Goal: Information Seeking & Learning: Learn about a topic

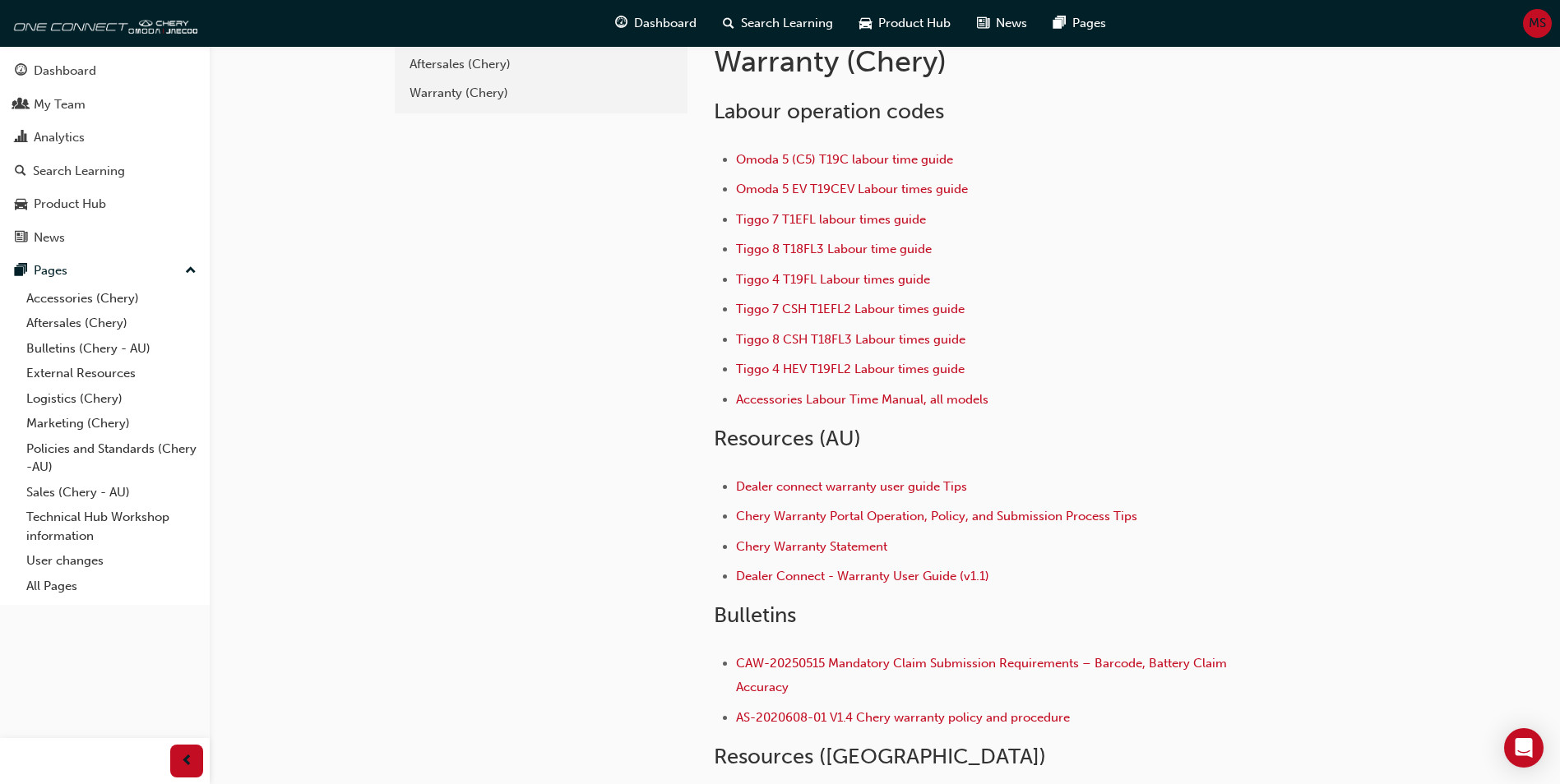
scroll to position [164, 0]
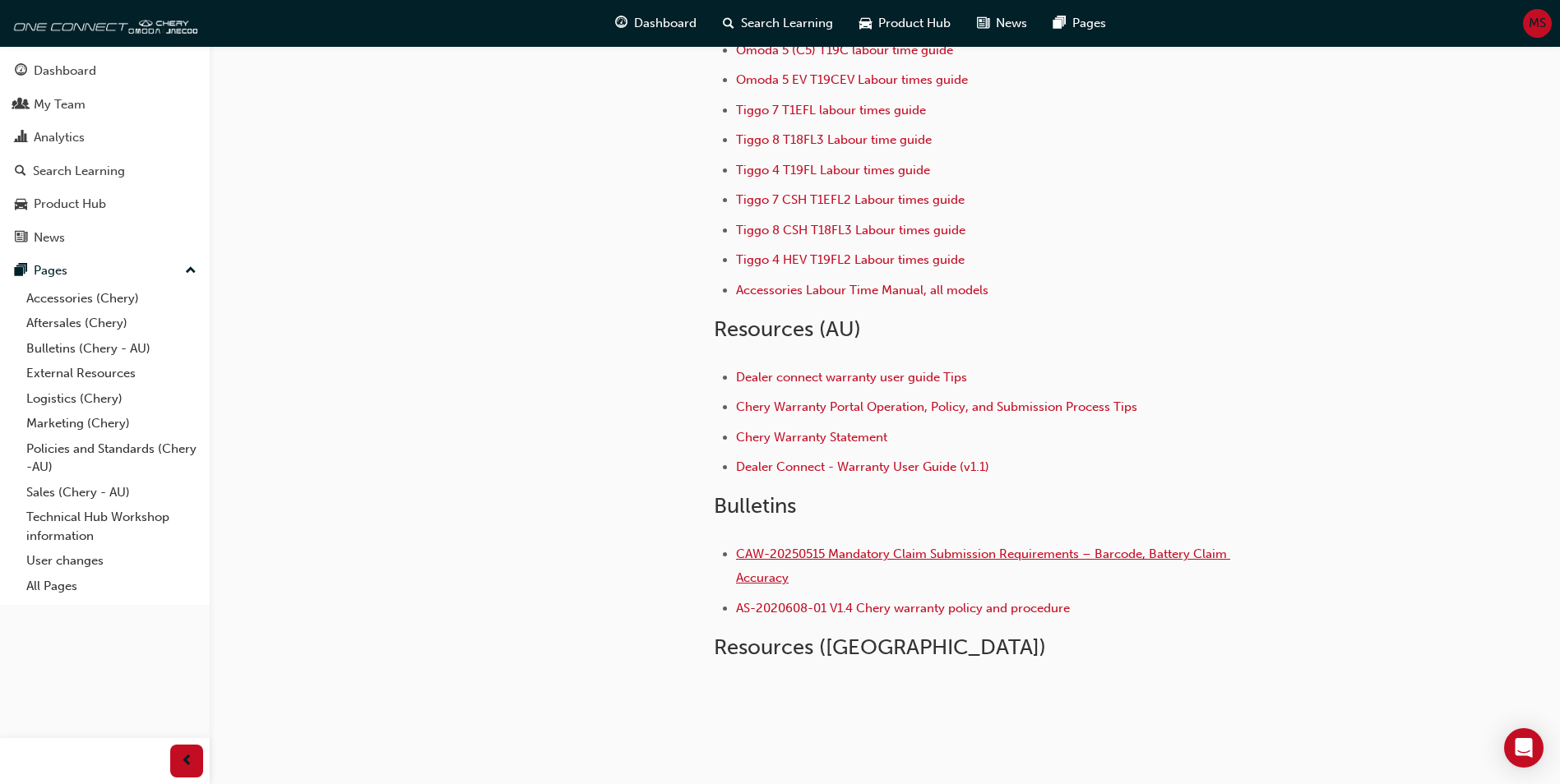
click at [825, 560] on span "CAW-20250515 Mandatory Claim Submission Requirements – Barcode, Battery Claim A…" at bounding box center [983, 566] width 494 height 38
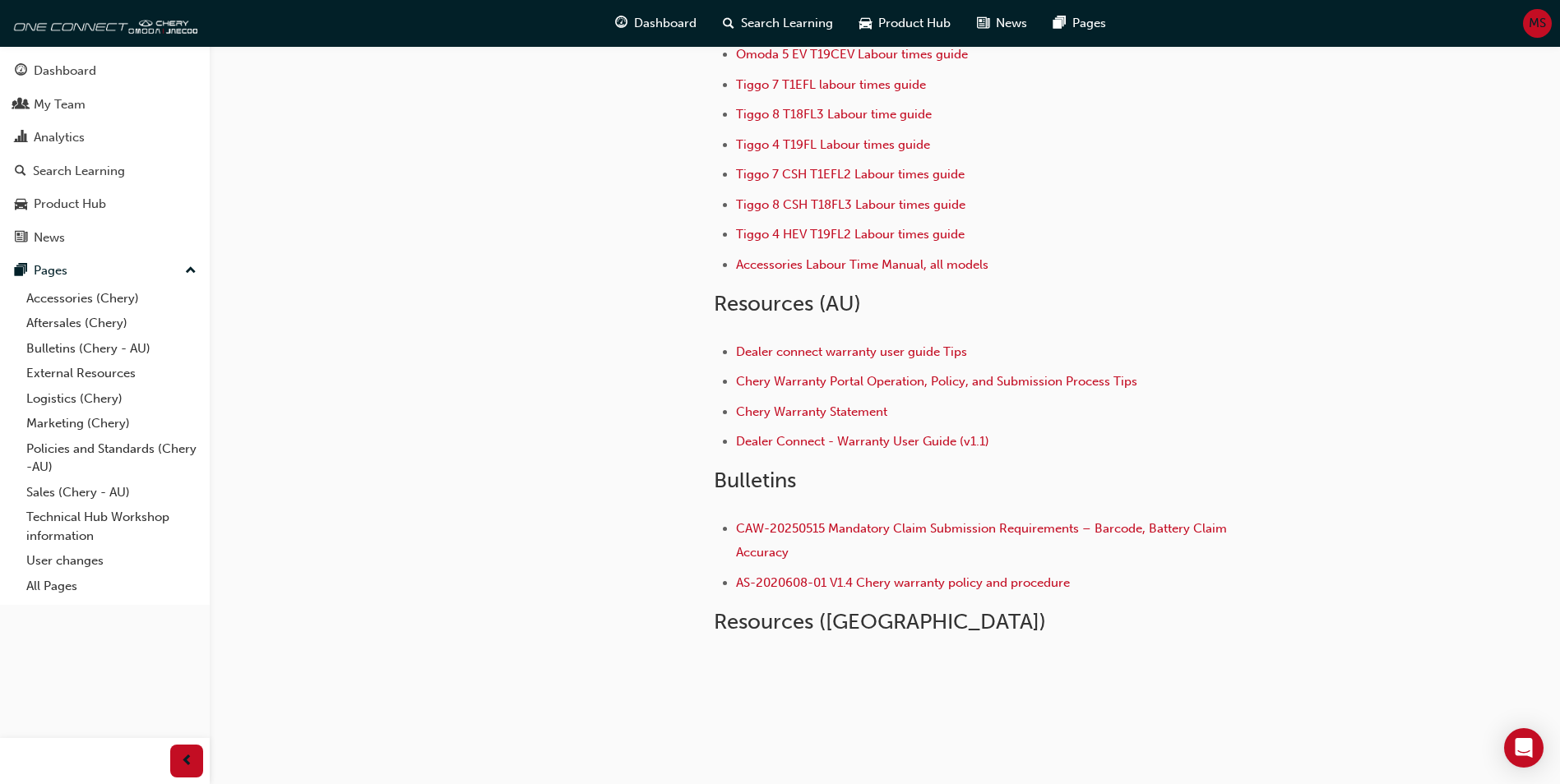
scroll to position [212, 0]
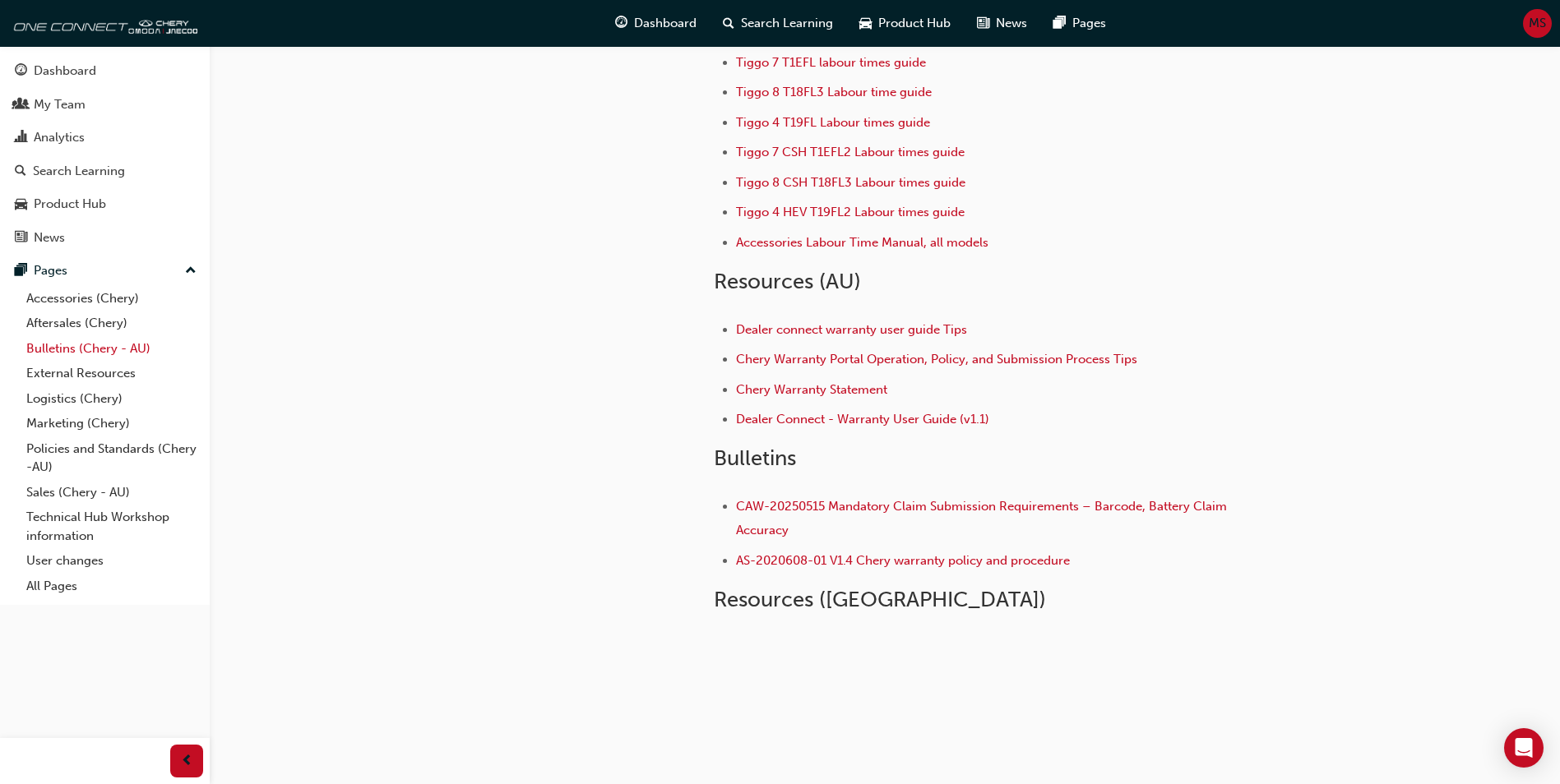
click at [102, 343] on link "Bulletins (Chery - AU)" at bounding box center [111, 348] width 184 height 25
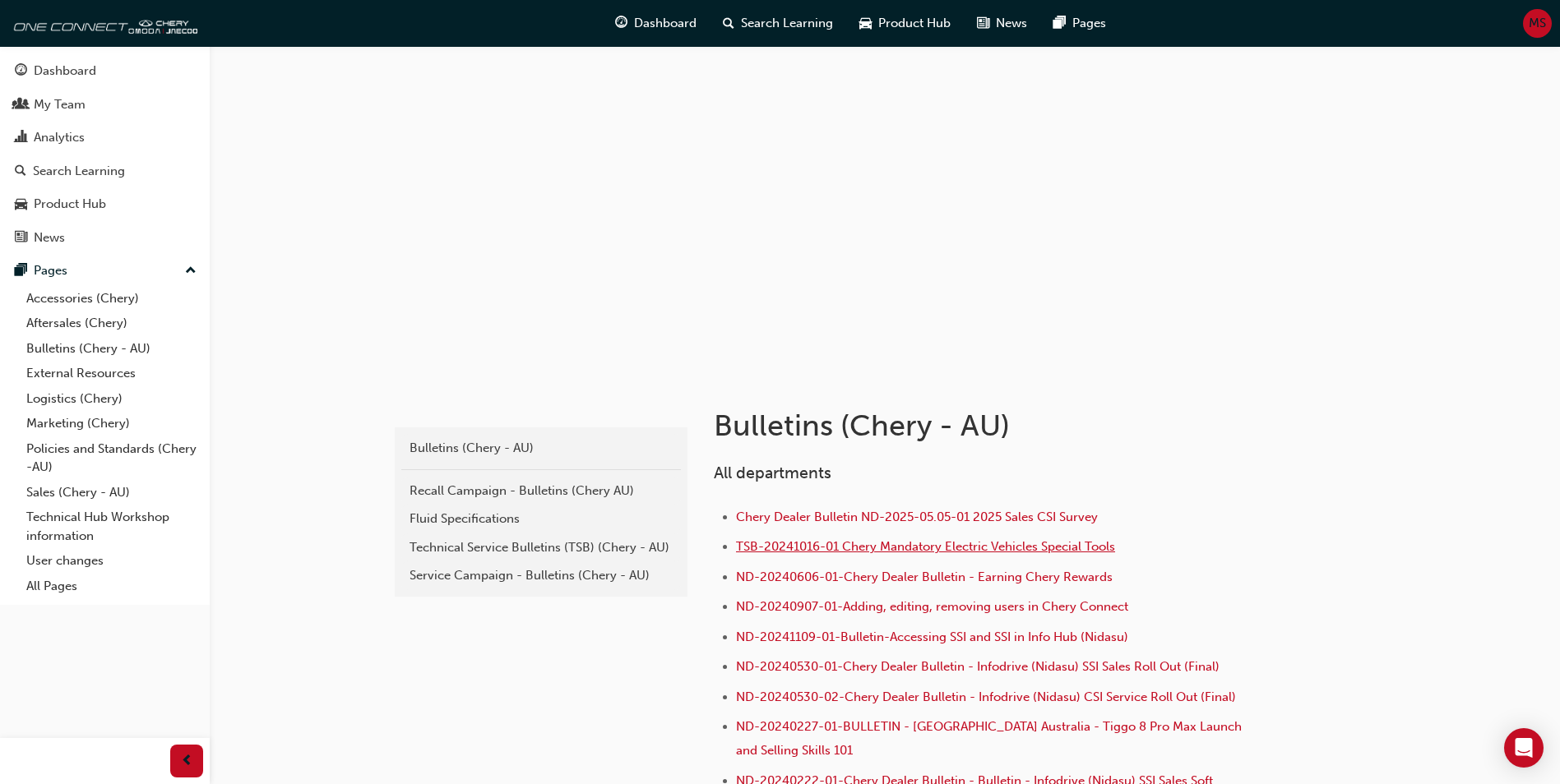
click at [934, 554] on span "TSB-20241016-01 Chery Mandatory Electric Vehicles Special Tools" at bounding box center [925, 546] width 379 height 15
click at [871, 19] on div "Product Hub" at bounding box center [904, 23] width 118 height 34
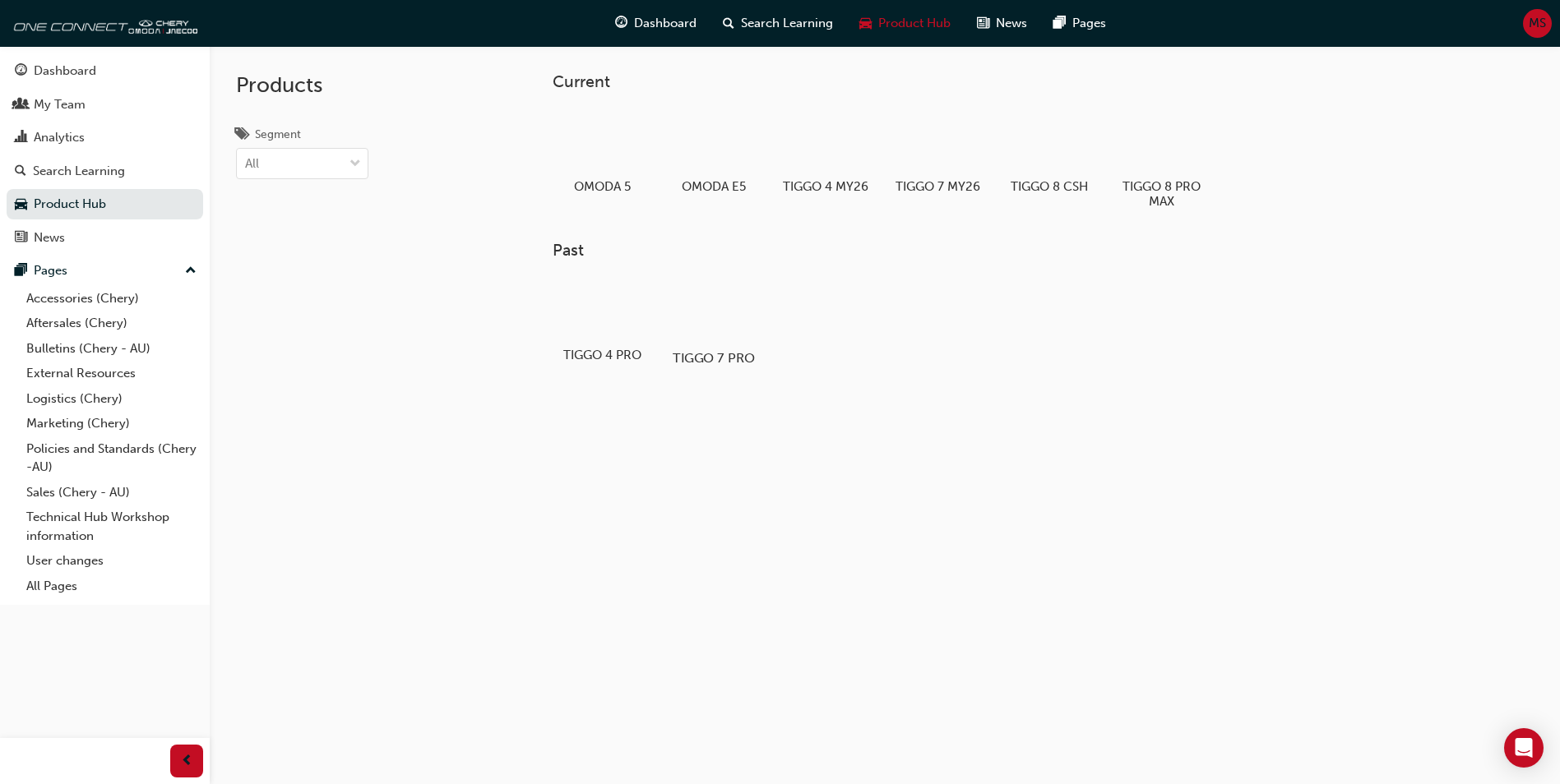
click at [703, 321] on div at bounding box center [714, 310] width 91 height 66
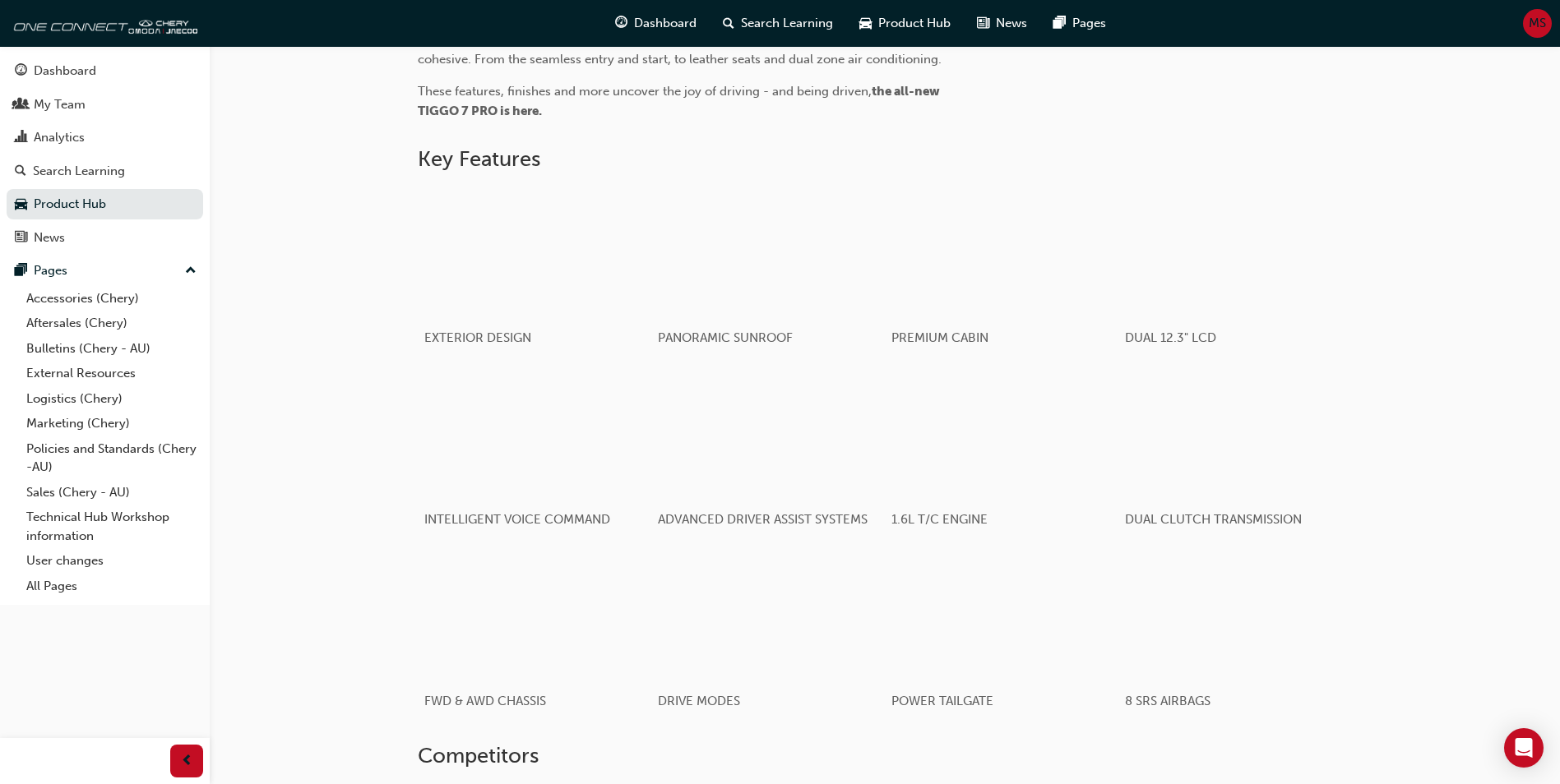
scroll to position [467, 0]
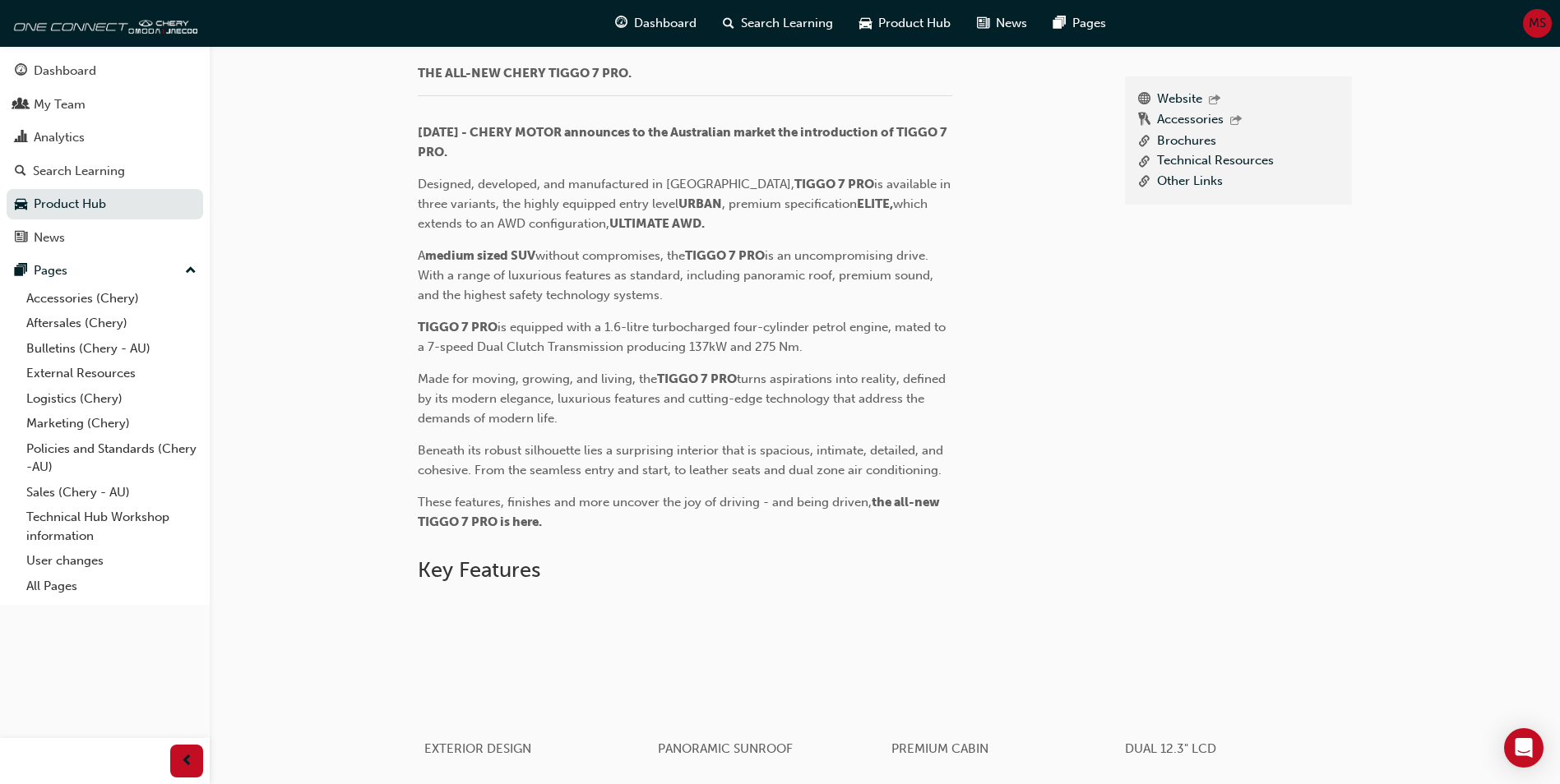
click at [521, 36] on link "News" at bounding box center [504, 20] width 56 height 31
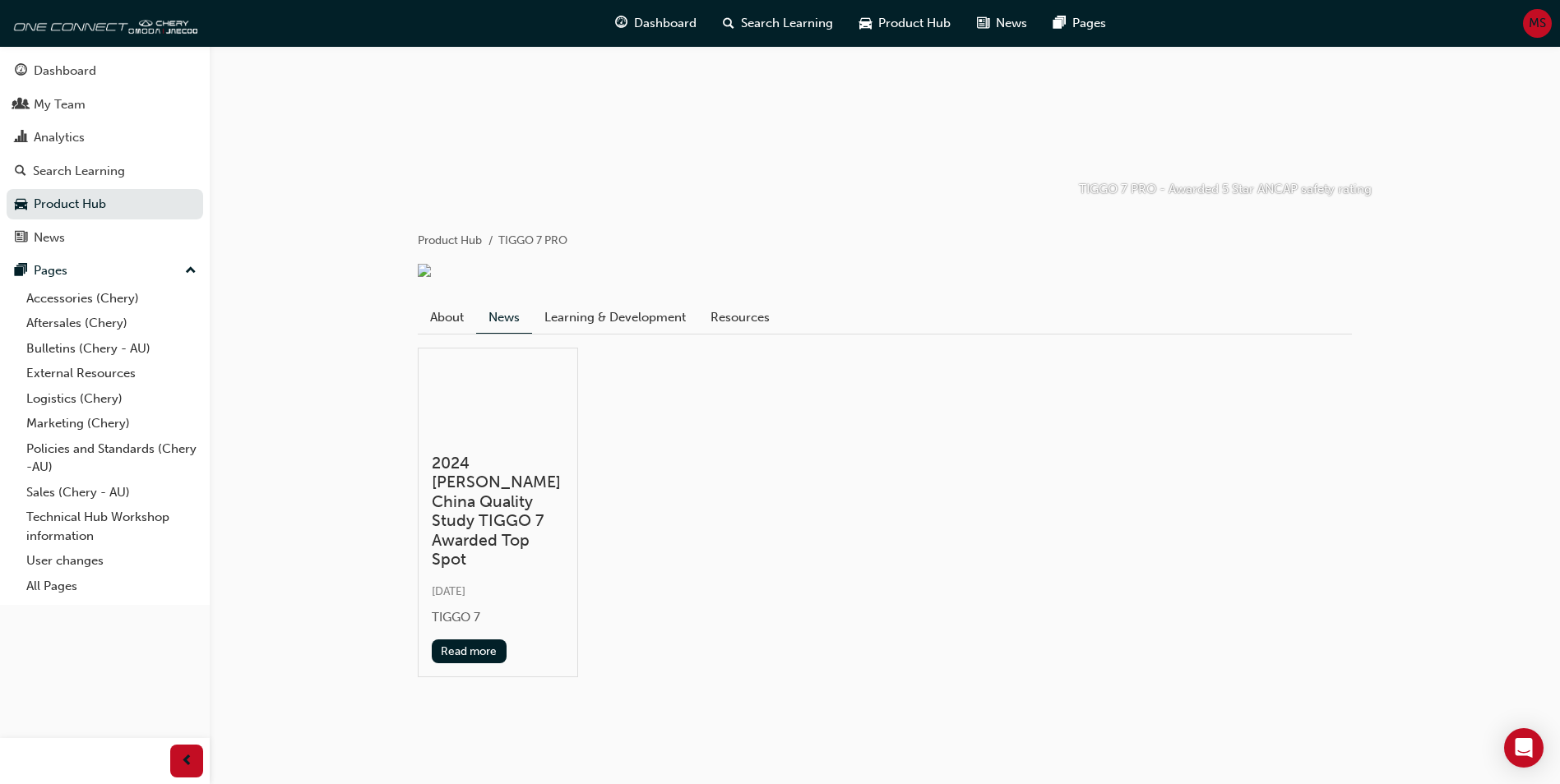
scroll to position [251, 0]
click at [632, 333] on link "Learning & Development" at bounding box center [615, 318] width 166 height 31
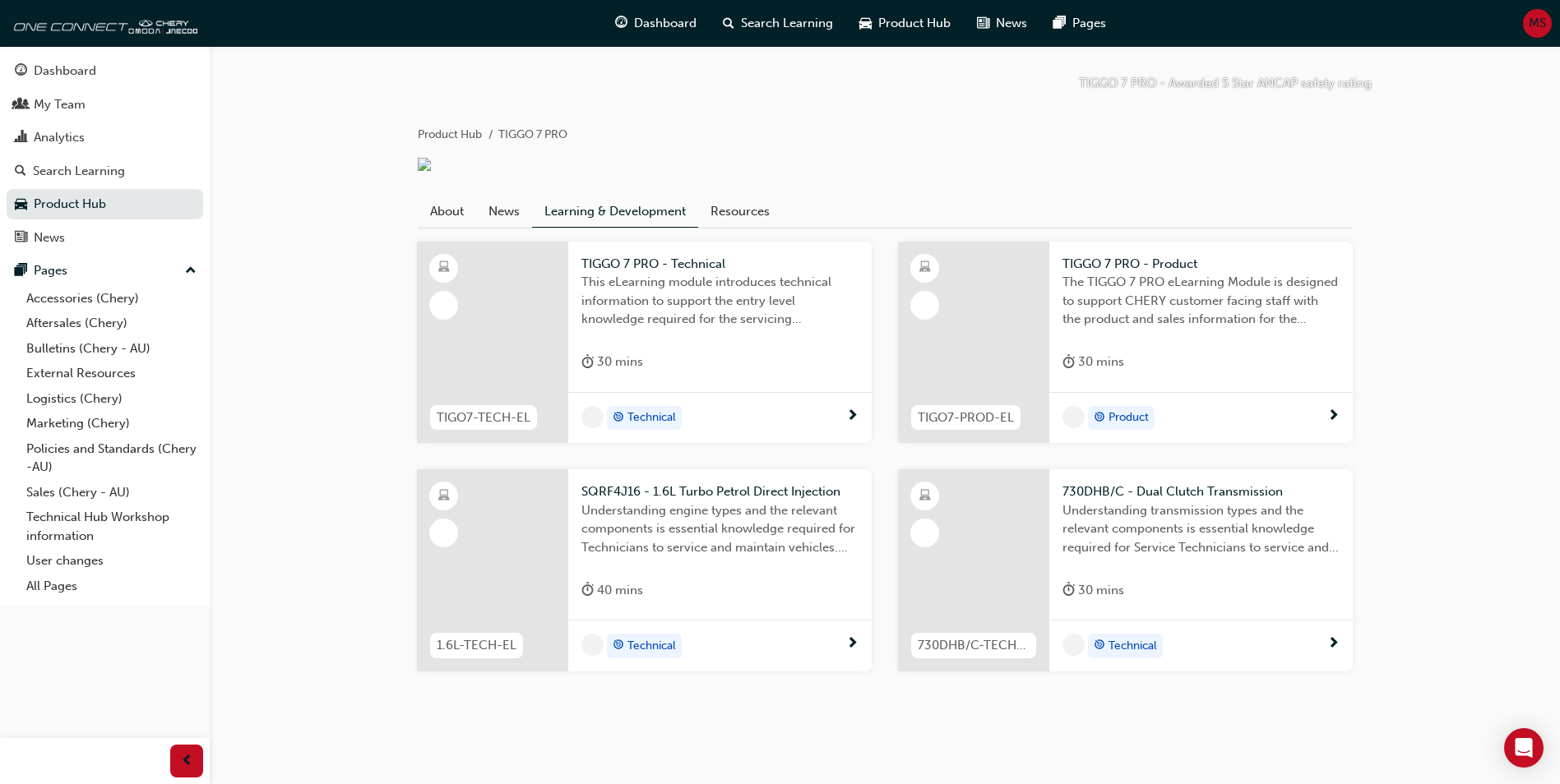
scroll to position [329, 0]
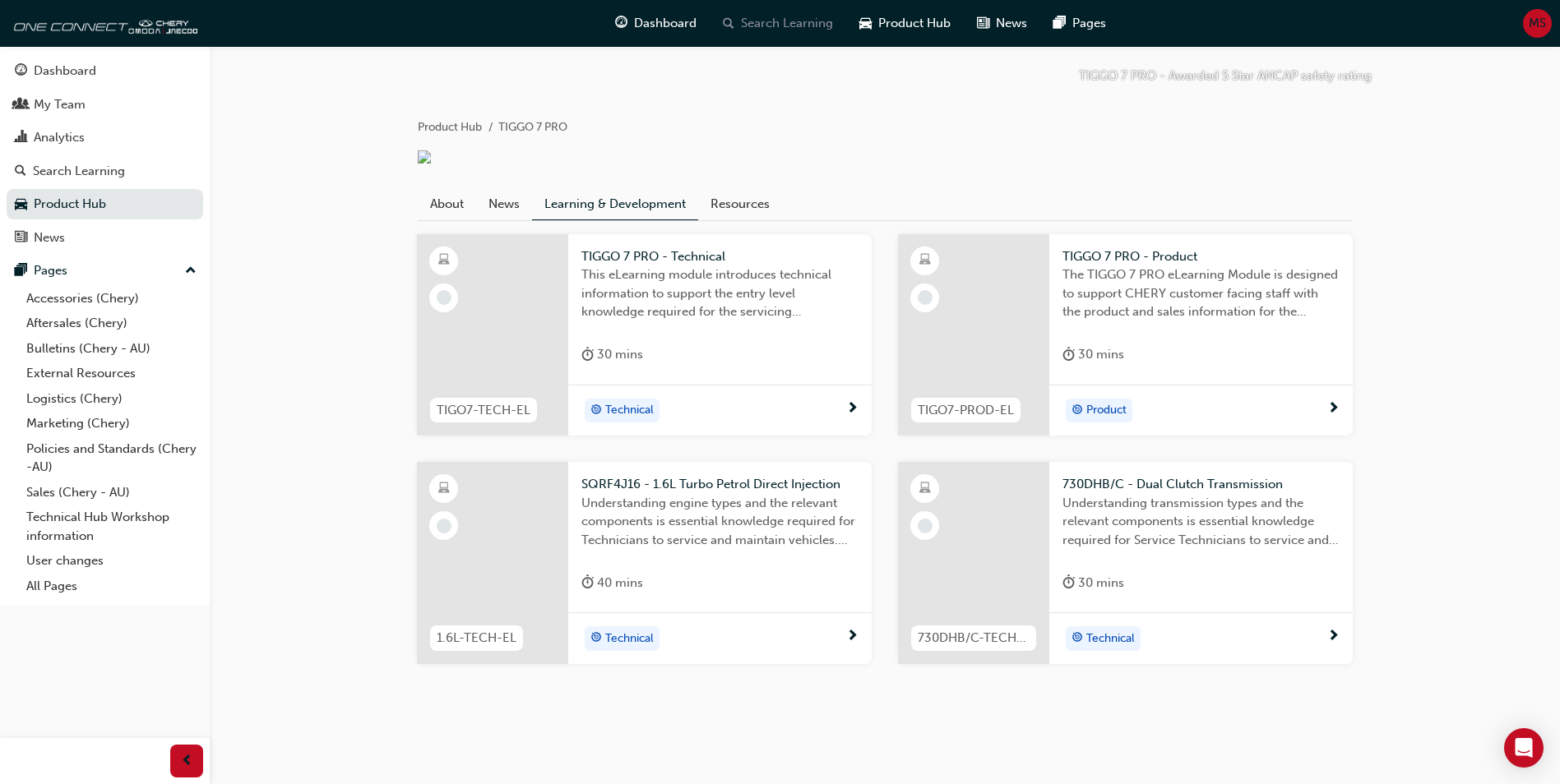
click at [762, 31] on span "Search Learning" at bounding box center [787, 23] width 92 height 19
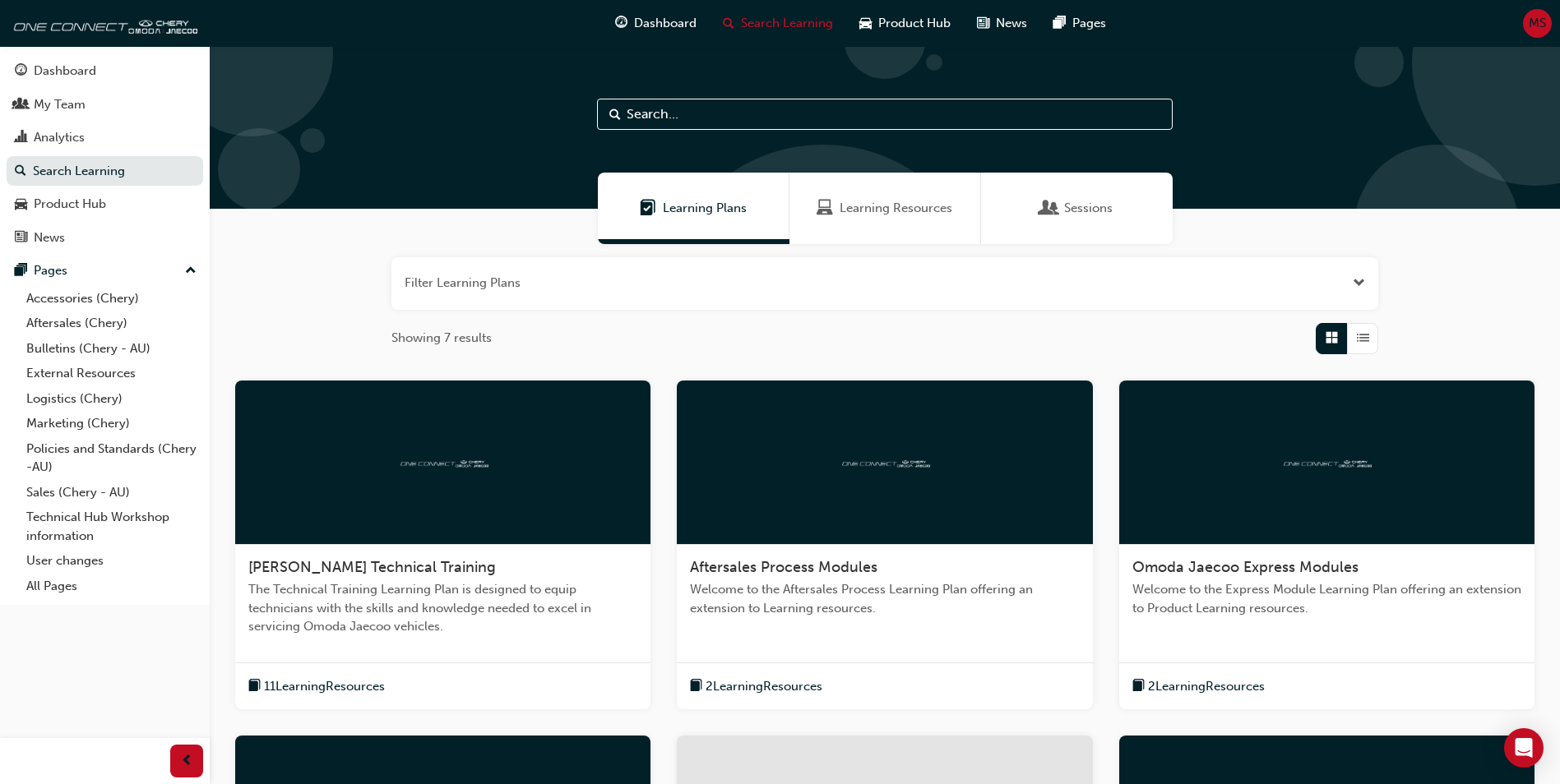
click at [689, 124] on input "text" at bounding box center [884, 114] width 575 height 31
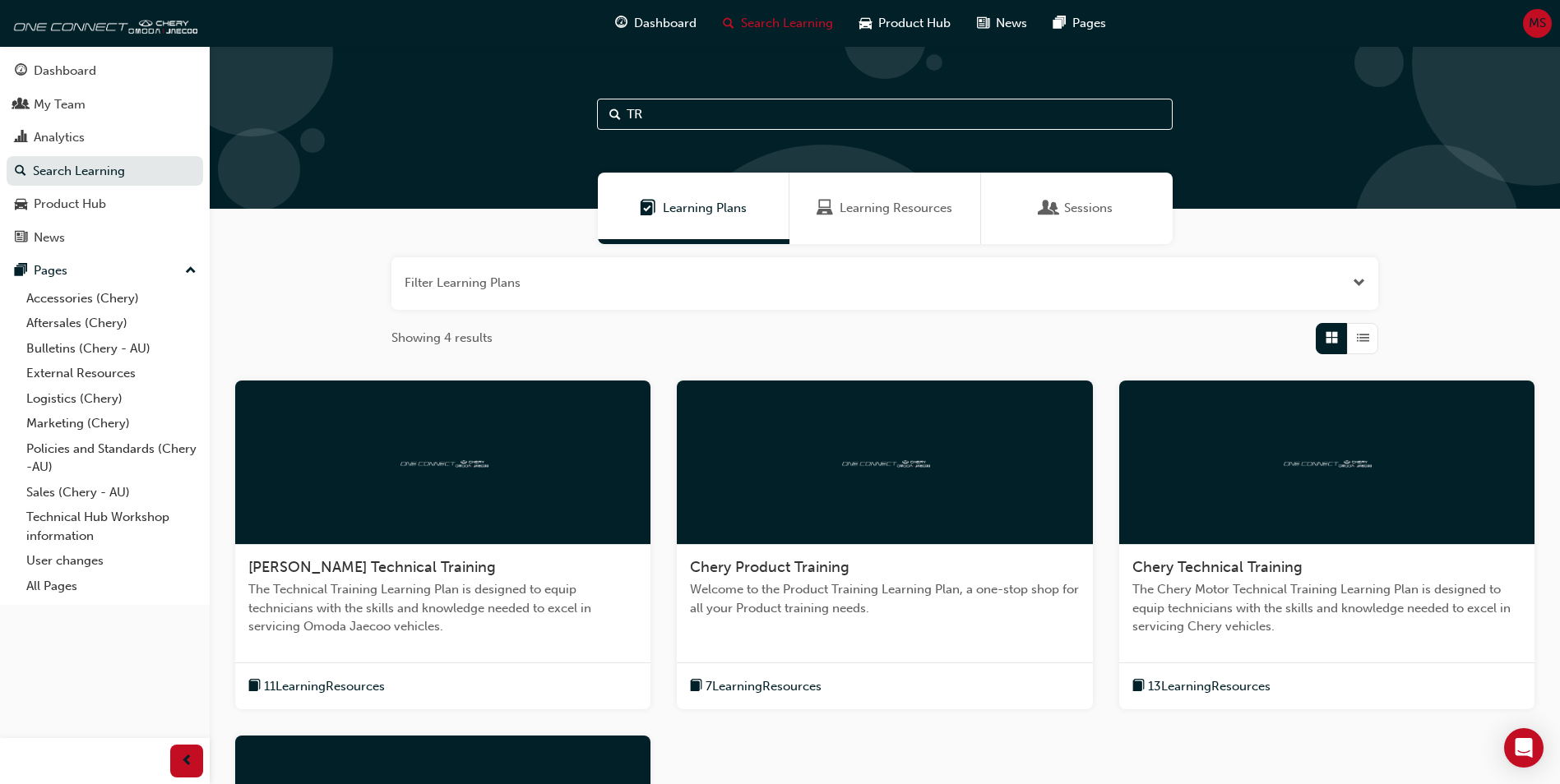
click at [1039, 218] on div "Sessions" at bounding box center [1077, 208] width 192 height 71
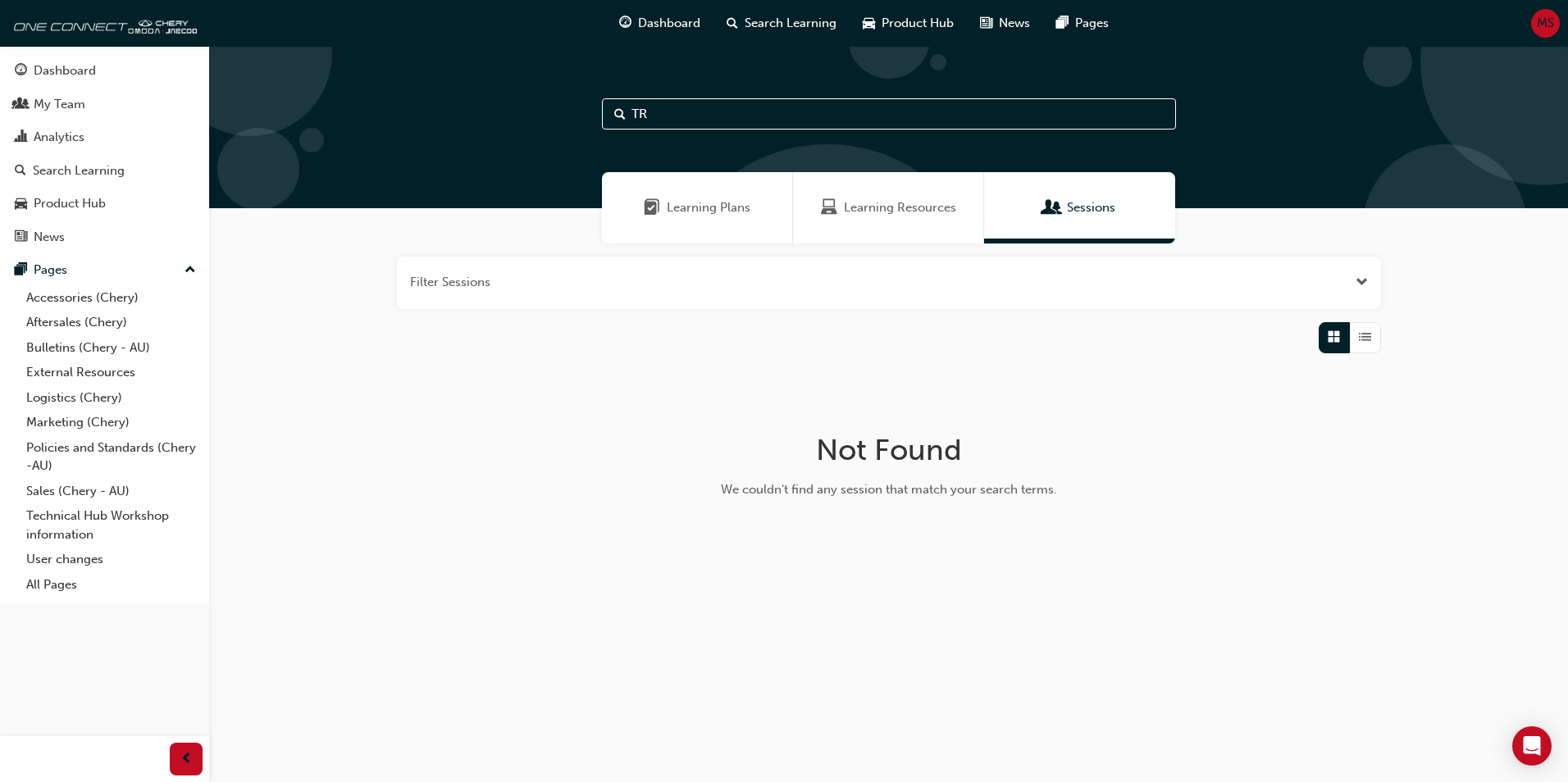
click at [708, 122] on input "TR" at bounding box center [888, 114] width 574 height 31
type input "T"
